Goal: Task Accomplishment & Management: Manage account settings

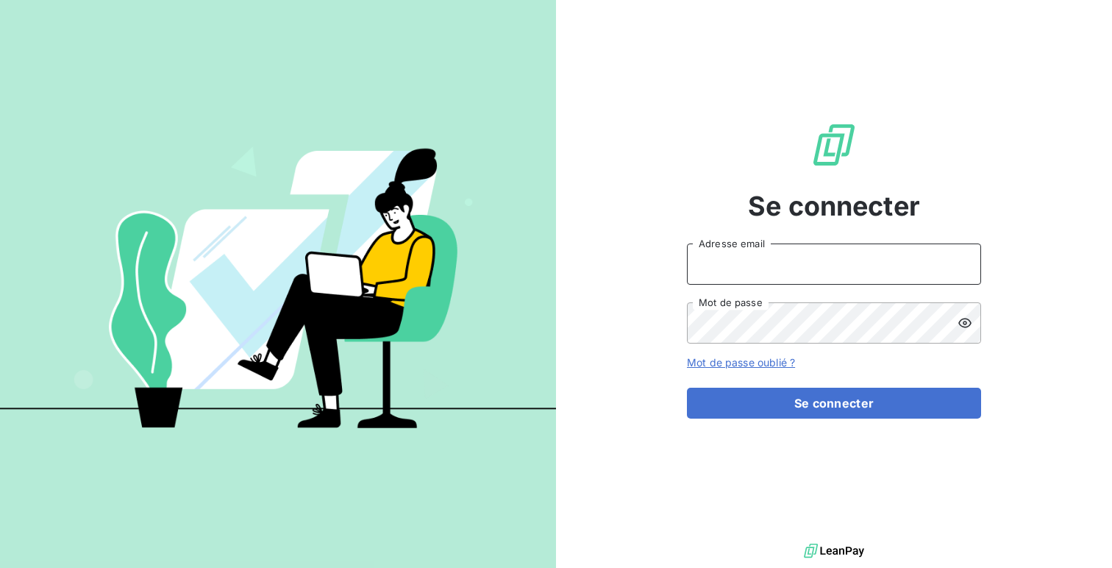
click at [728, 249] on input "Adresse email" at bounding box center [834, 264] width 294 height 41
type input "admin@diprotex"
click at [687, 388] on button "Se connecter" at bounding box center [834, 403] width 294 height 31
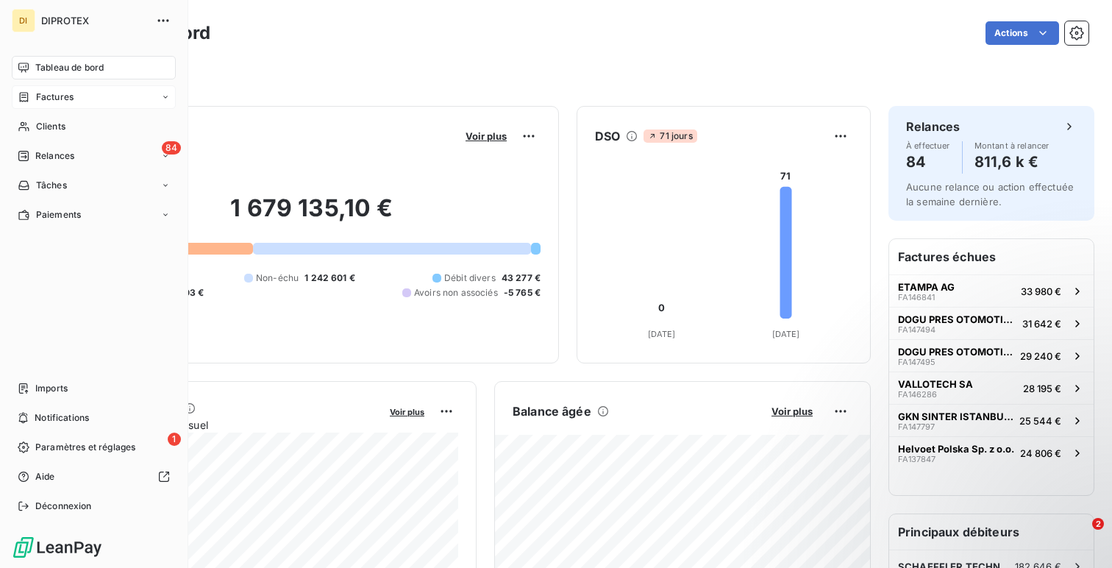
click at [86, 105] on div "Factures" at bounding box center [94, 97] width 164 height 24
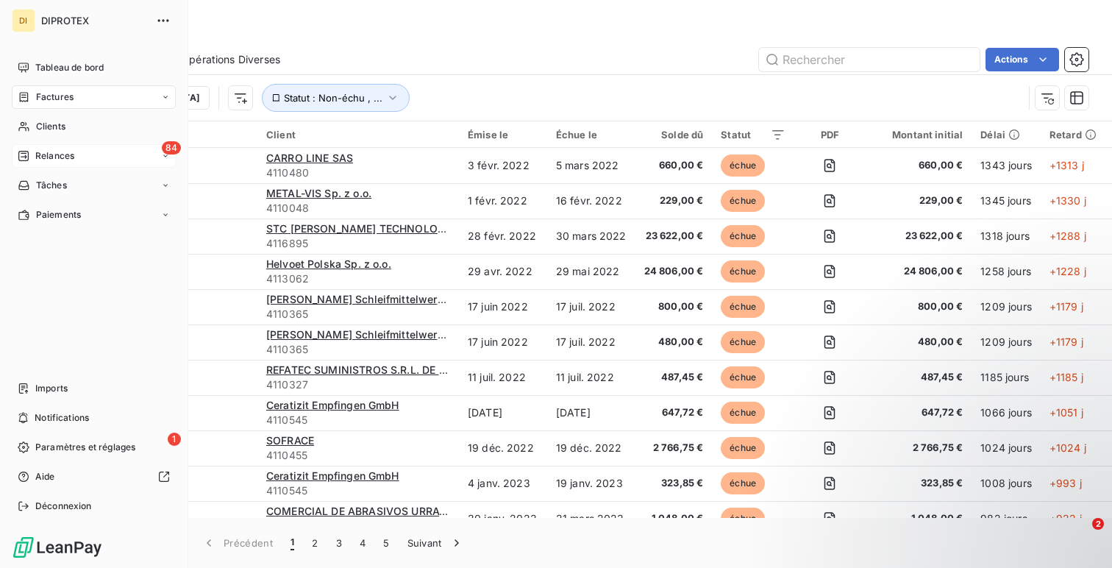
click at [38, 161] on span "Relances" at bounding box center [54, 155] width 39 height 13
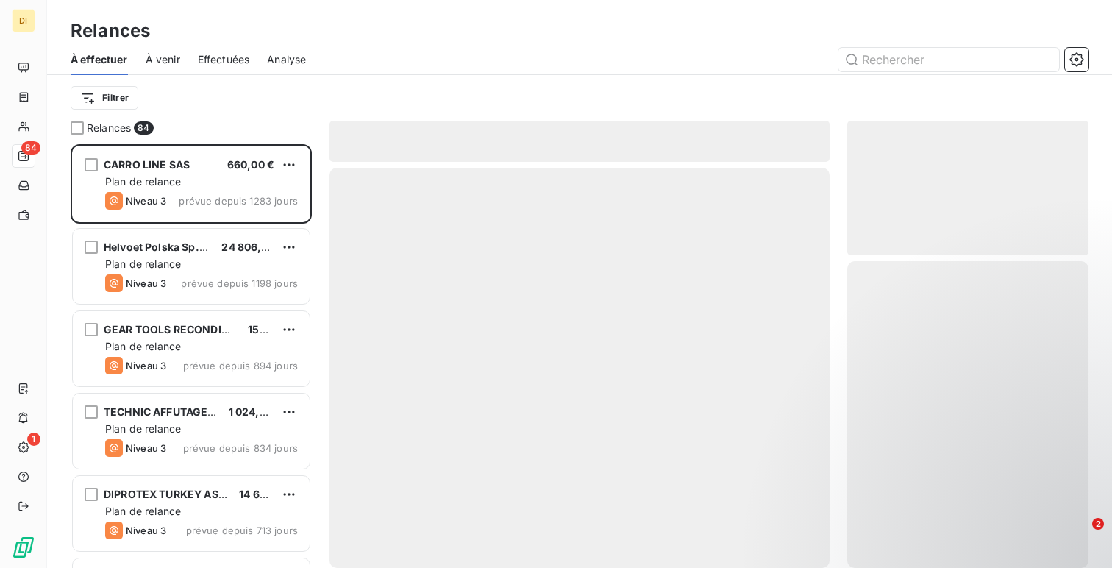
scroll to position [424, 241]
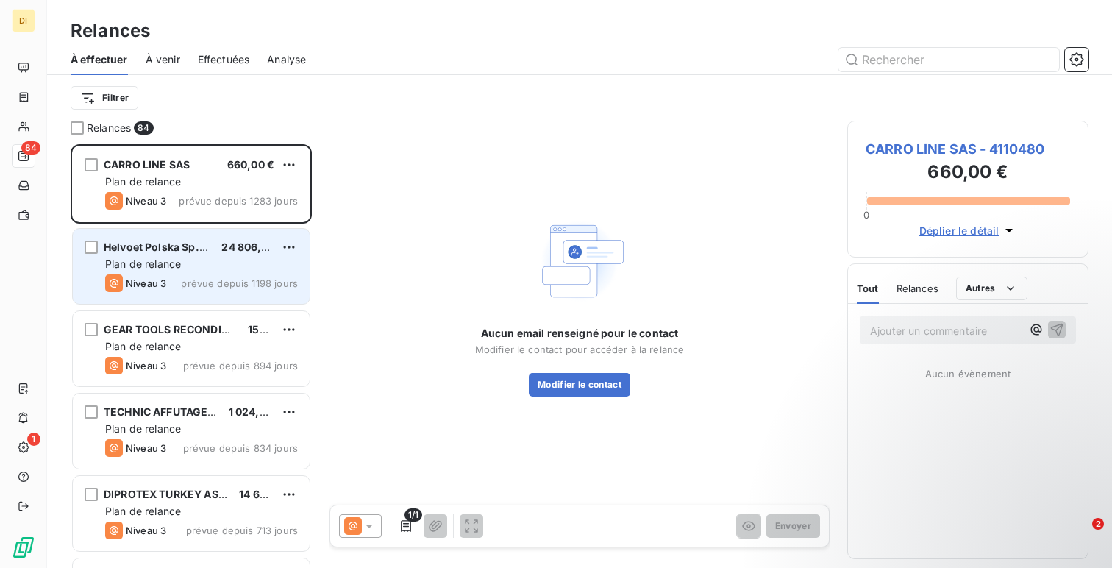
click at [190, 261] on div "Plan de relance" at bounding box center [201, 264] width 193 height 15
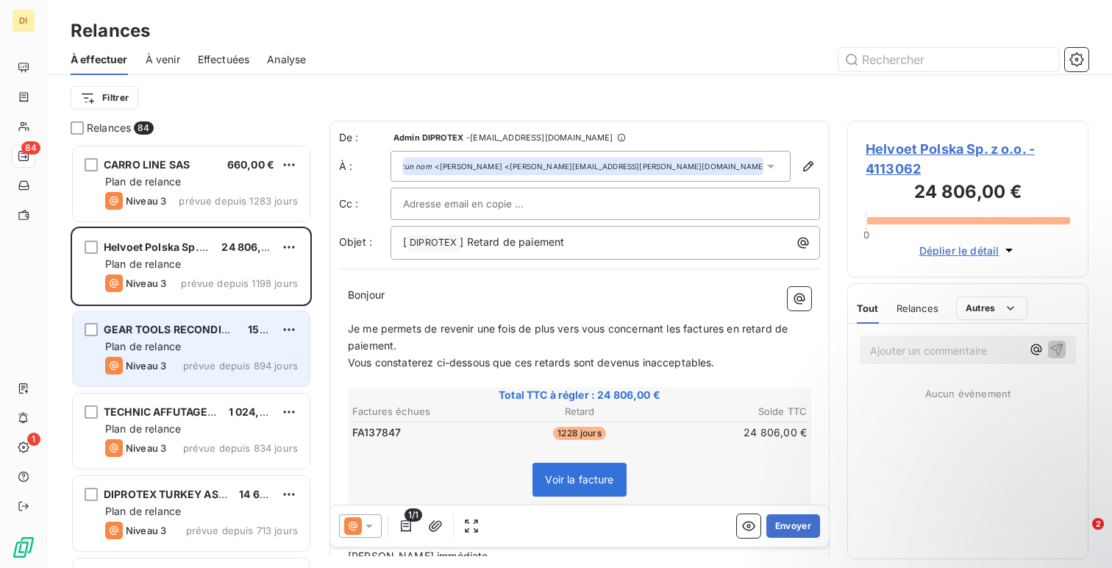
click at [196, 341] on div "Plan de relance" at bounding box center [201, 346] width 193 height 15
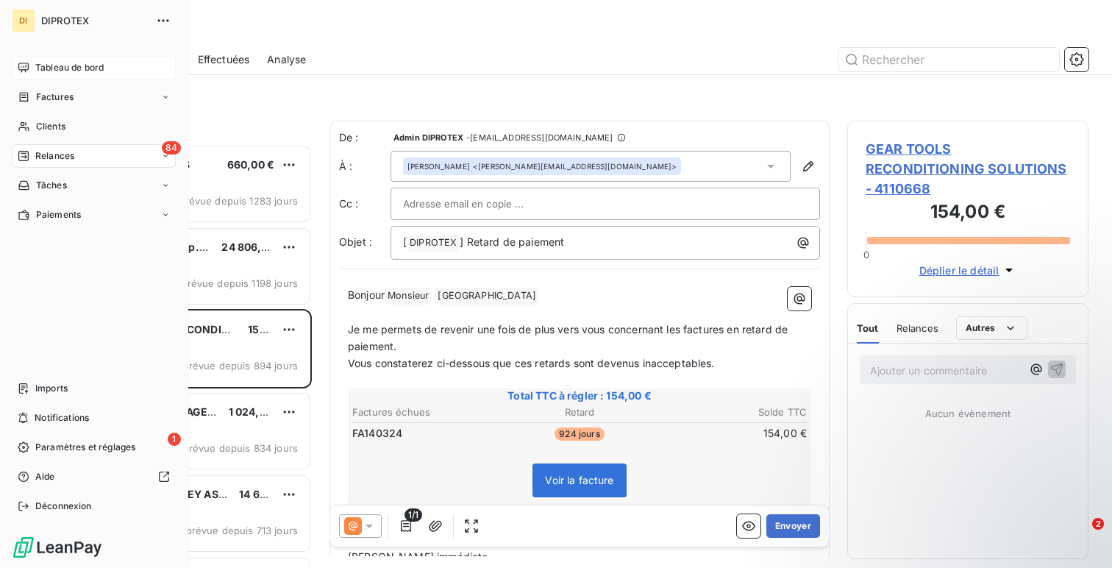
click at [26, 69] on icon at bounding box center [24, 68] width 12 height 12
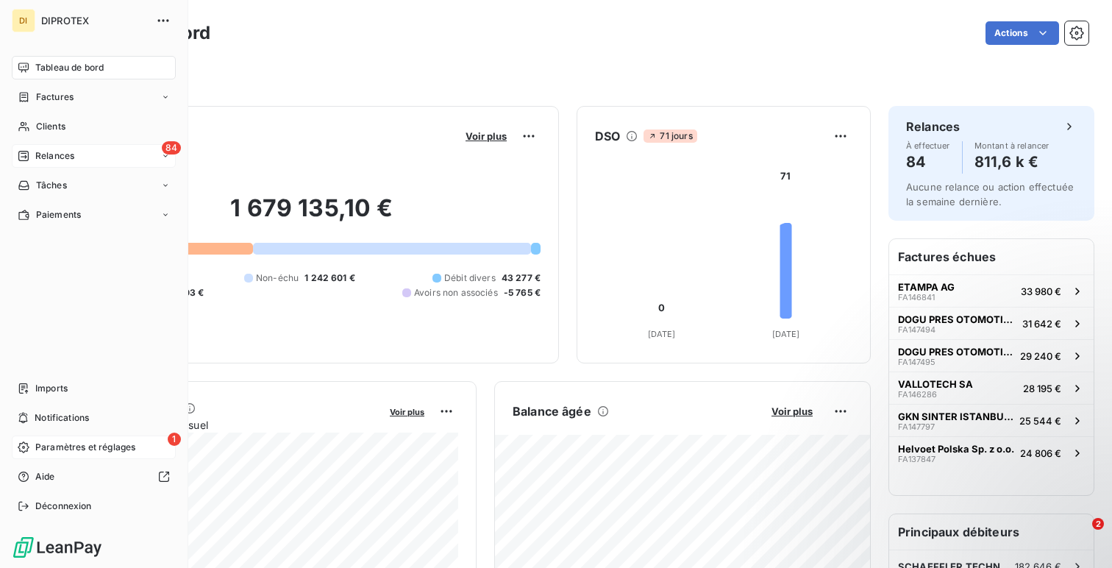
click at [93, 446] on span "Paramètres et réglages" at bounding box center [85, 447] width 100 height 13
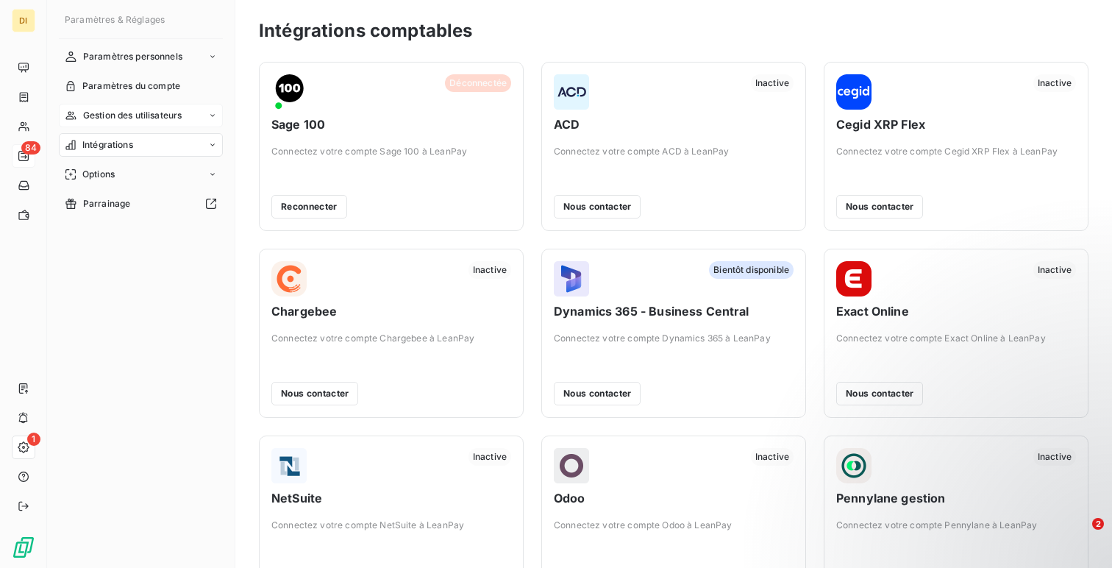
click at [135, 111] on span "Gestion des utilisateurs" at bounding box center [132, 115] width 99 height 13
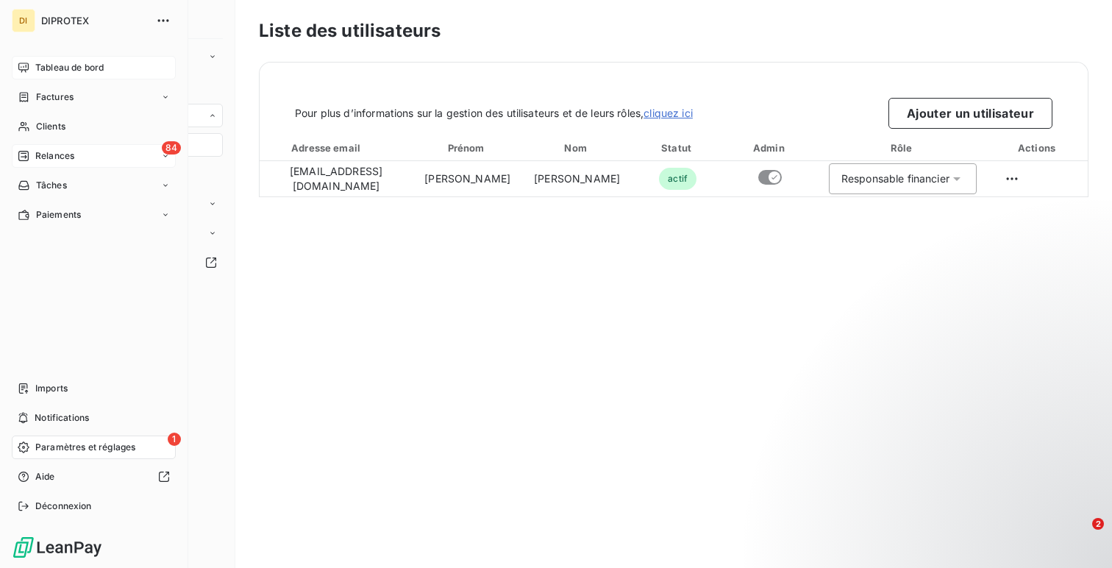
click at [18, 71] on icon at bounding box center [24, 68] width 12 height 12
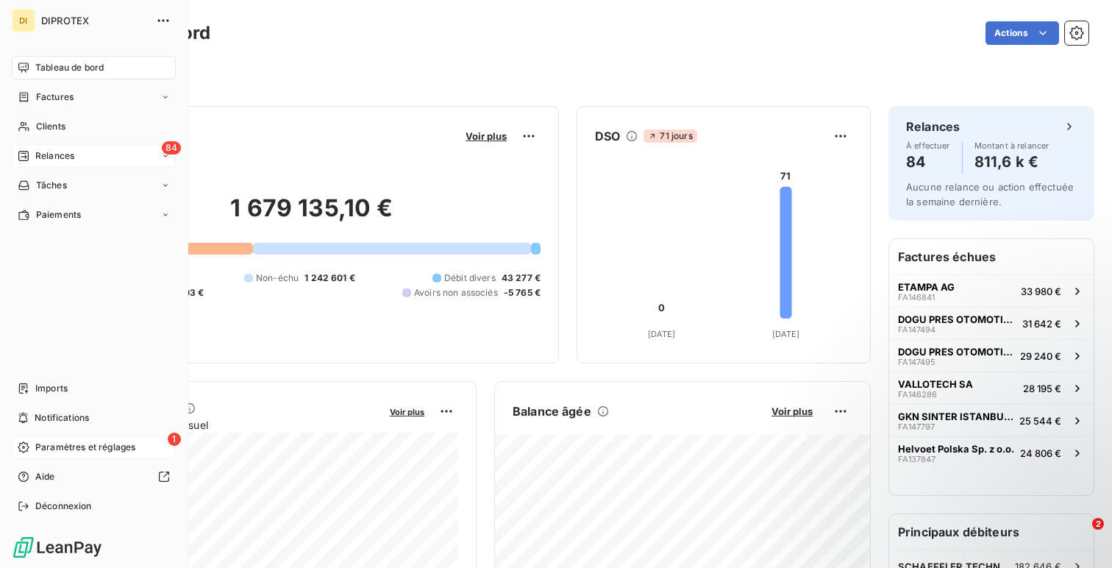
click at [49, 436] on div "1 Paramètres et réglages" at bounding box center [94, 448] width 164 height 24
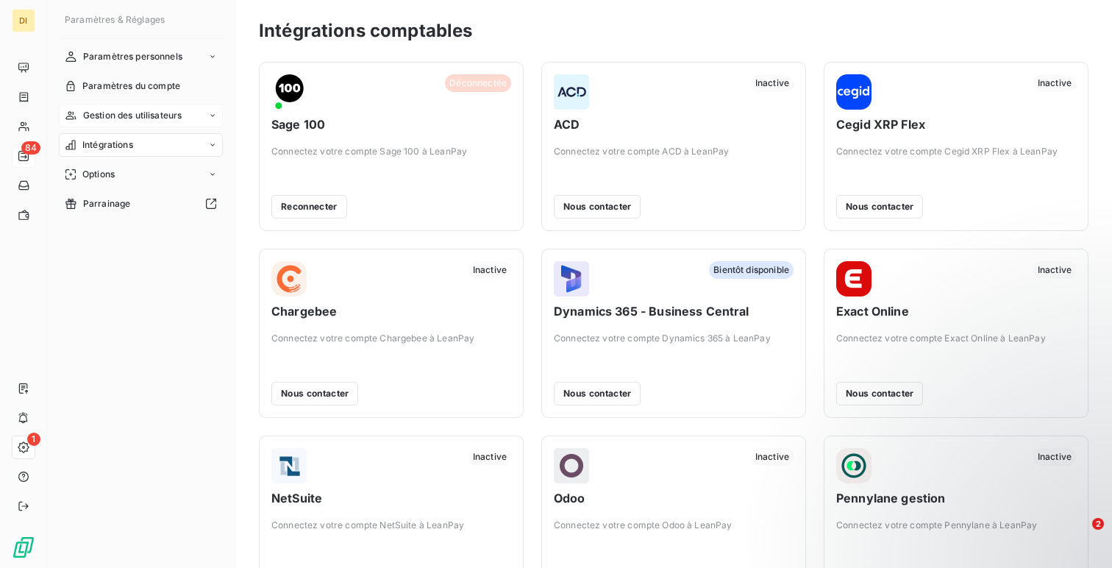
click at [107, 115] on span "Gestion des utilisateurs" at bounding box center [132, 115] width 99 height 13
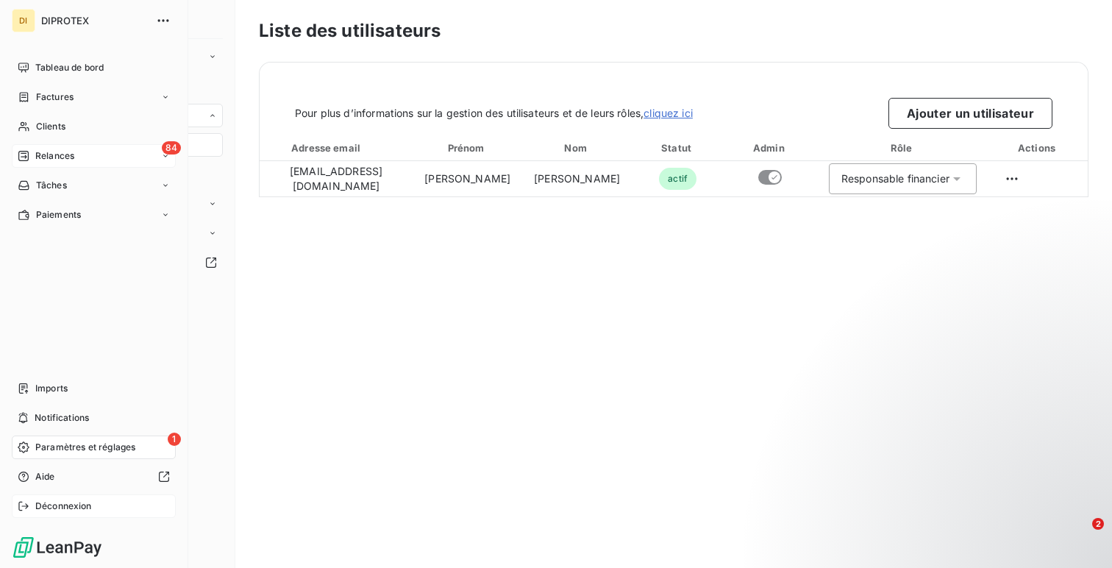
click at [58, 505] on span "Déconnexion" at bounding box center [63, 506] width 57 height 13
